Goal: Check status: Check status

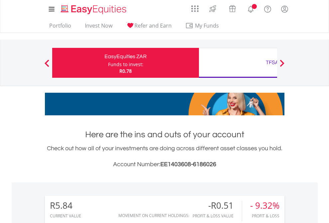
scroll to position [64, 104]
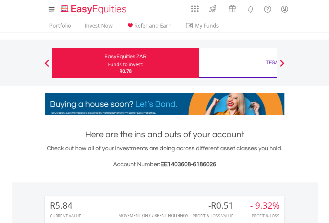
click at [108, 63] on div "Funds to invest:" at bounding box center [125, 64] width 35 height 7
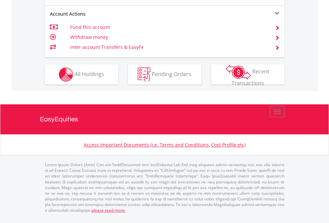
scroll to position [651, 0]
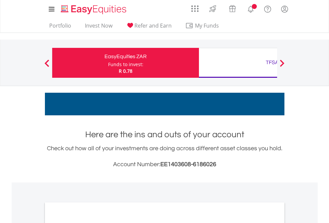
scroll to position [400, 0]
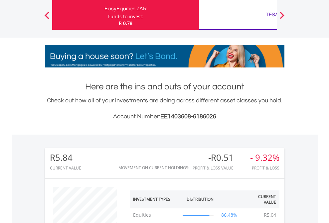
scroll to position [64, 104]
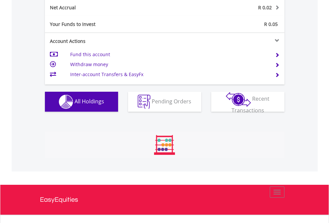
scroll to position [64, 104]
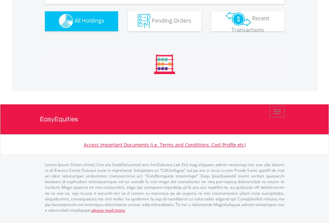
scroll to position [658, 0]
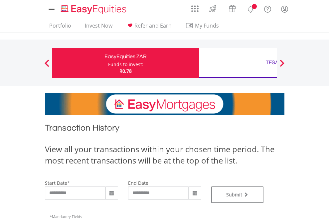
type input "**********"
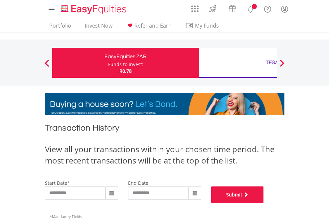
click at [264, 203] on button "Submit" at bounding box center [237, 195] width 53 height 17
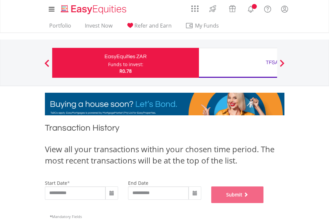
scroll to position [270, 0]
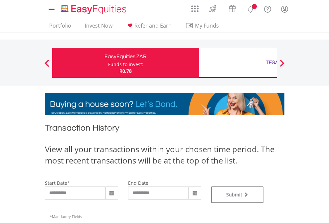
click at [238, 63] on div "TFSA" at bounding box center [272, 62] width 139 height 9
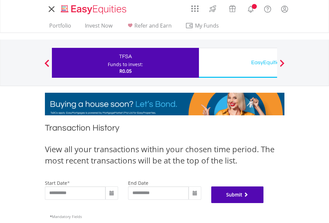
click at [264, 203] on button "Submit" at bounding box center [237, 195] width 53 height 17
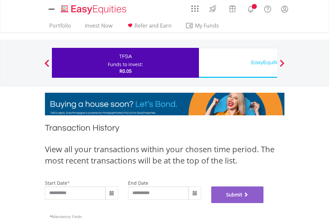
scroll to position [270, 0]
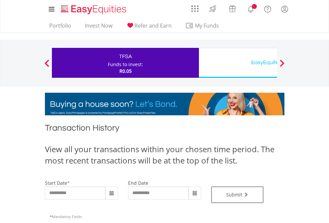
click at [238, 63] on div "EasyEquities USD" at bounding box center [272, 62] width 139 height 9
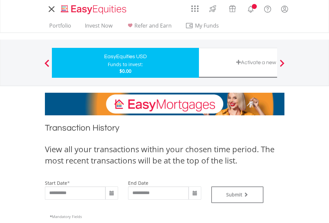
type input "**********"
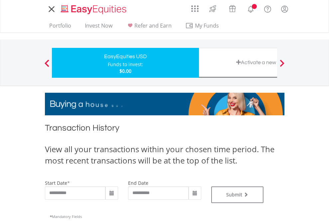
type input "**********"
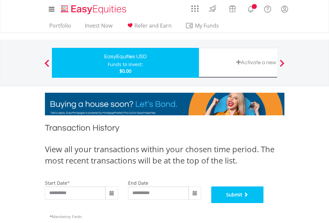
click at [264, 203] on button "Submit" at bounding box center [237, 195] width 53 height 17
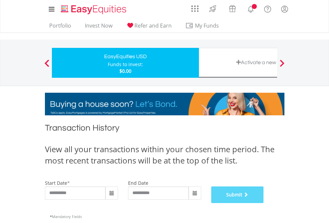
scroll to position [270, 0]
